Goal: Book appointment/travel/reservation

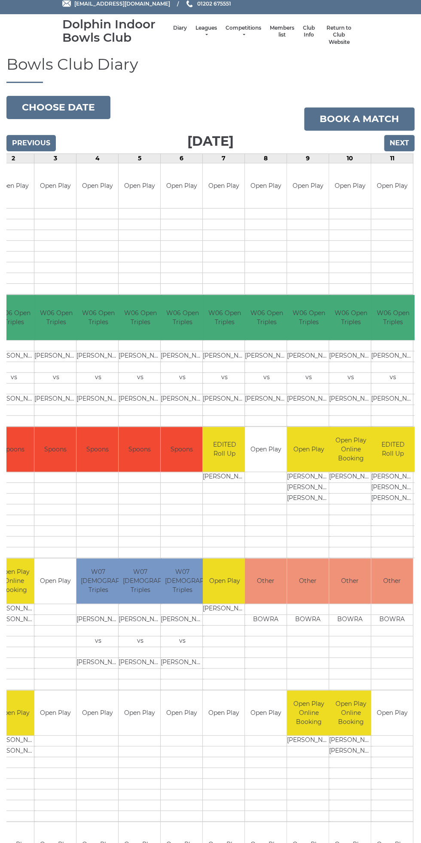
scroll to position [24, 0]
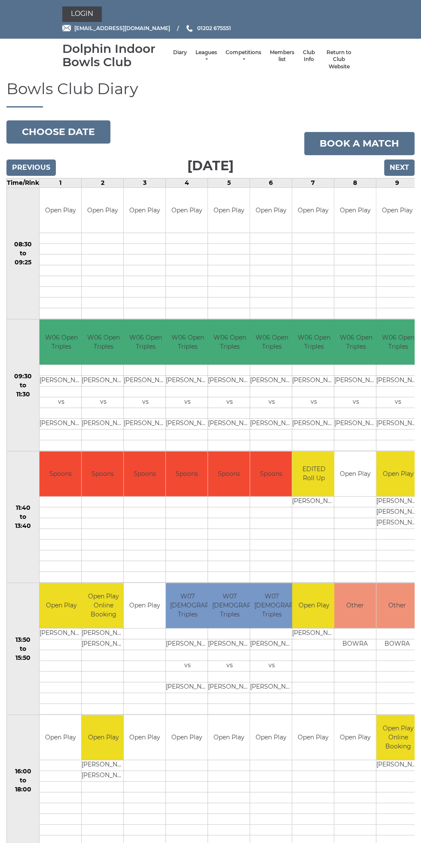
scroll to position [0, 41]
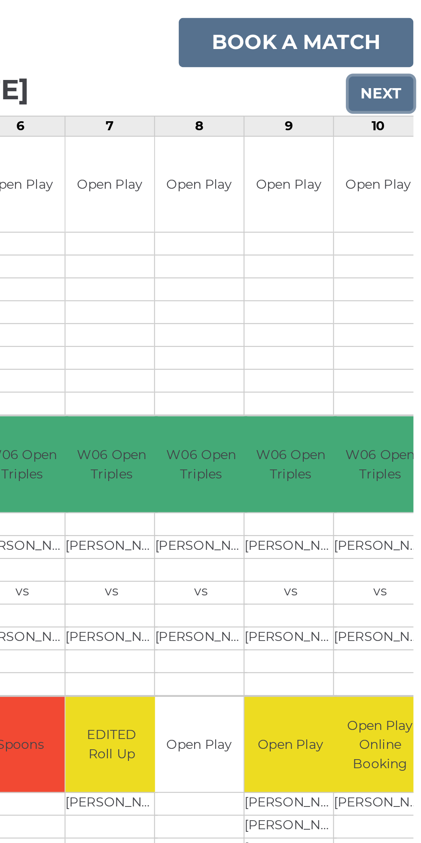
click at [402, 166] on input "Next" at bounding box center [399, 167] width 31 height 16
